Goal: Check status: Check status

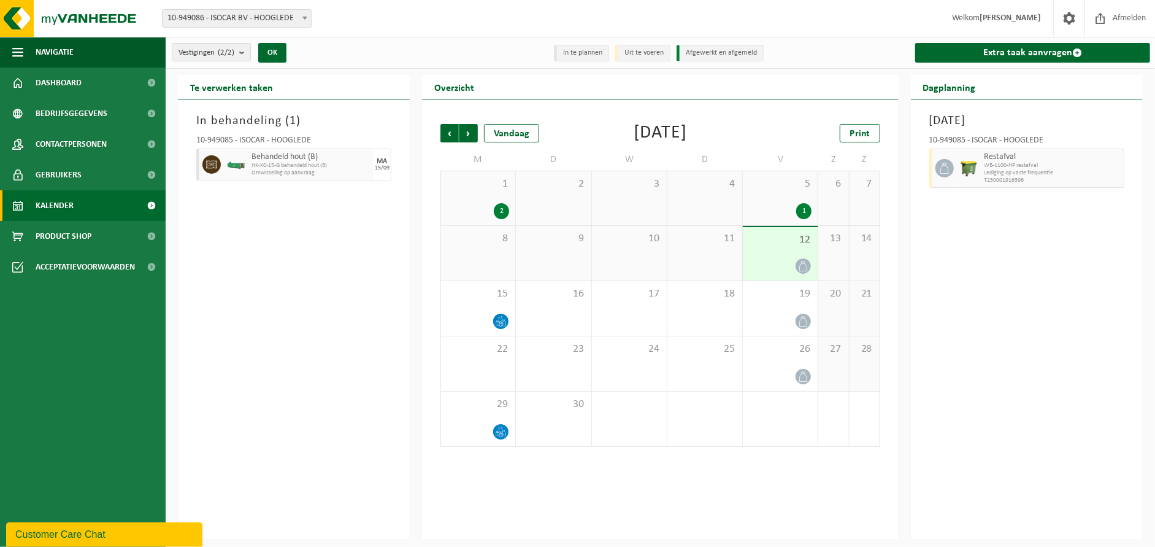
click at [980, 384] on div "[DATE] 10-949085 - ISOCAR - HOOGLEDE Restafval WB-1100-HP restafval Lediging op…" at bounding box center [1027, 319] width 232 height 440
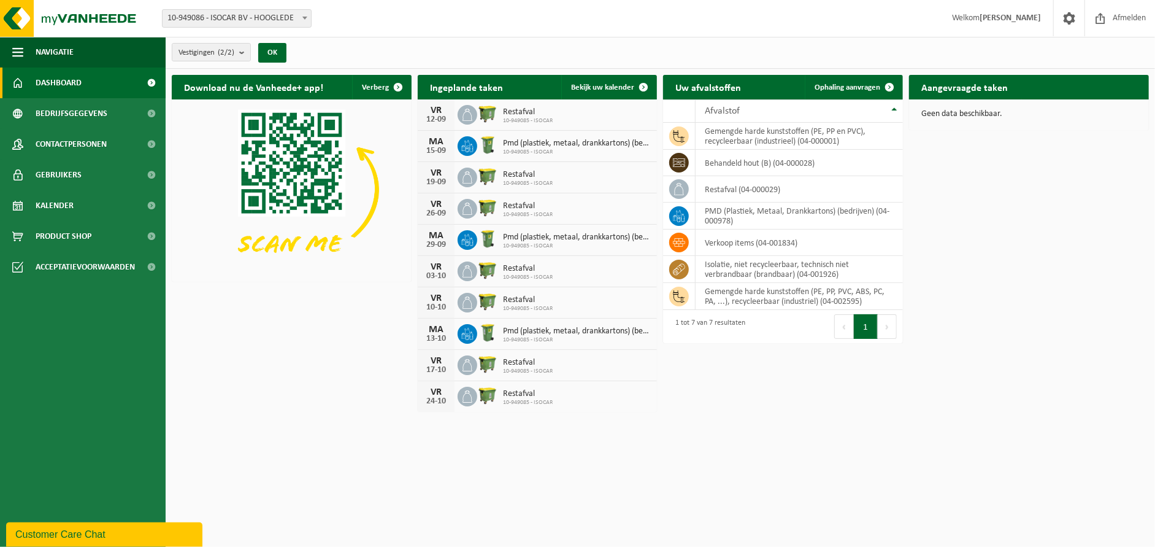
click at [285, 18] on span "10-949086 - ISOCAR BV - HOOGLEDE" at bounding box center [237, 18] width 148 height 17
click at [1027, 15] on strong "[PERSON_NAME]" at bounding box center [1010, 17] width 61 height 9
click at [1107, 12] on span at bounding box center [1100, 18] width 18 height 36
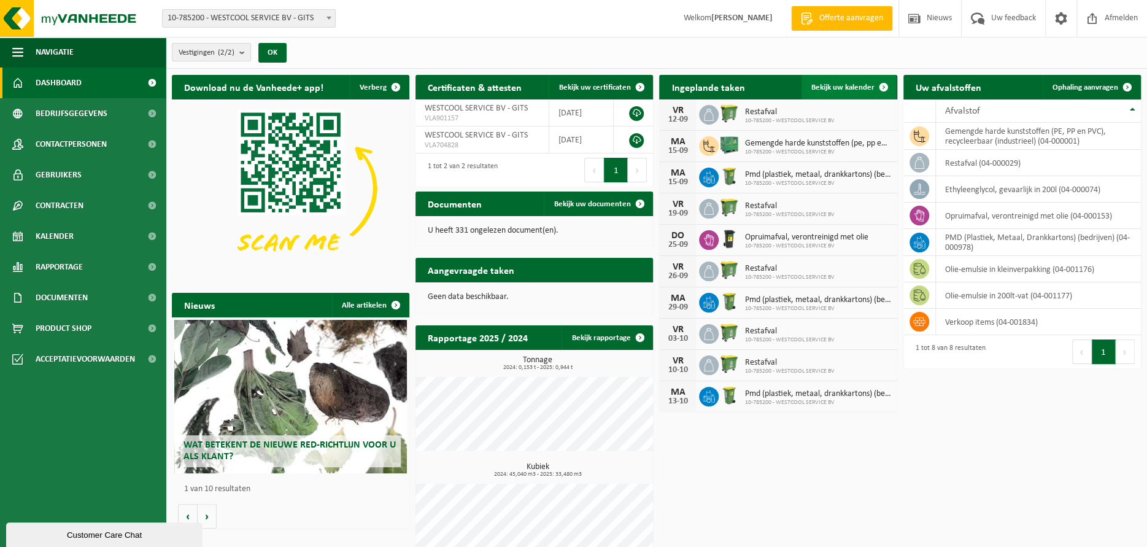
click at [834, 88] on span "Bekijk uw kalender" at bounding box center [842, 87] width 63 height 8
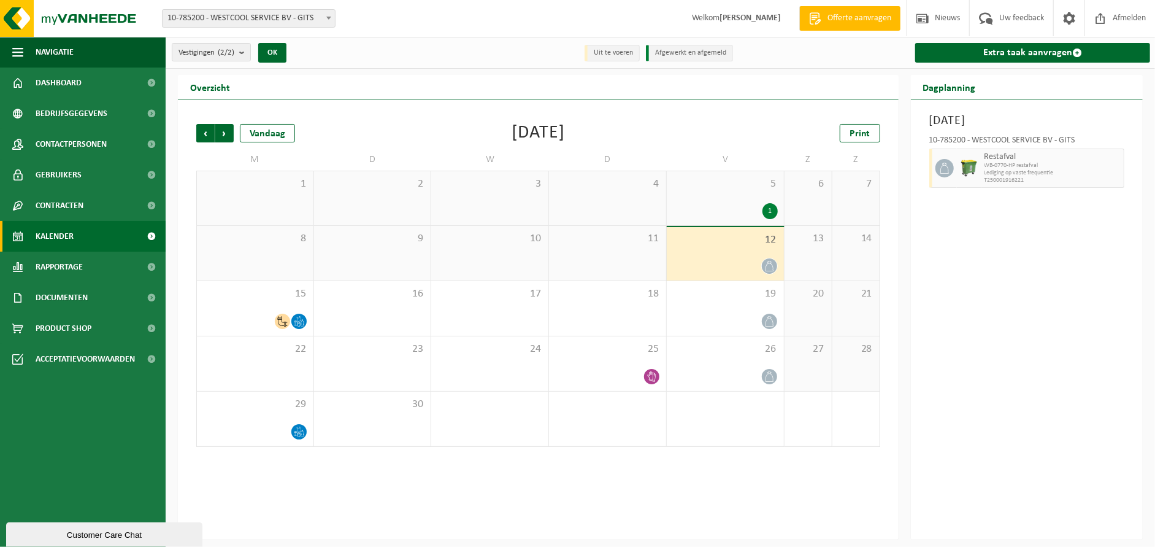
click at [920, 240] on div "Vrijdag 12 september 2025 10-785200 - WESTCOOL SERVICE BV - GITS Restafval WB-0…" at bounding box center [1027, 319] width 232 height 440
